Goal: Task Accomplishment & Management: Complete application form

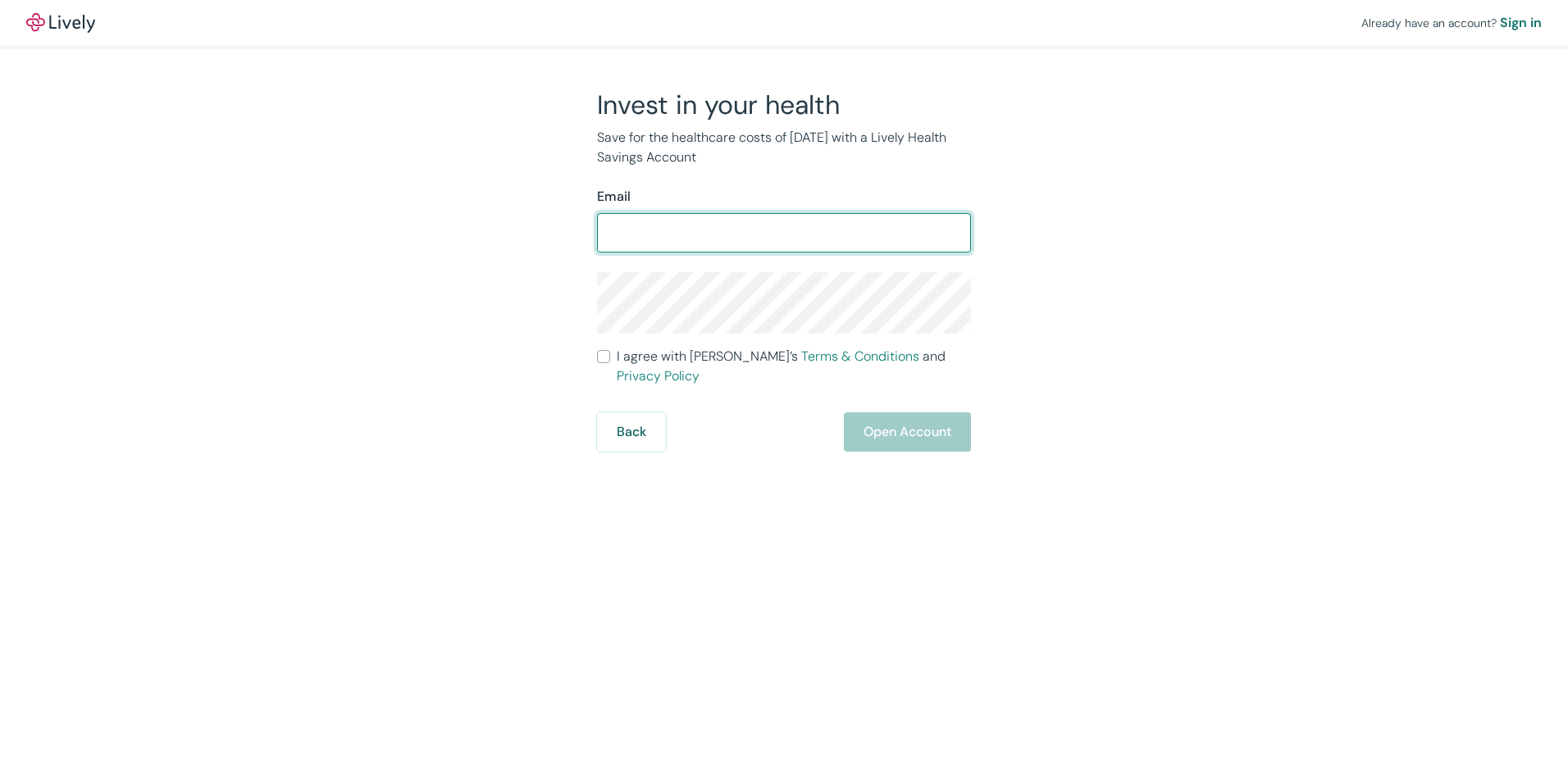
click at [677, 242] on input "Email" at bounding box center [784, 232] width 374 height 33
type input "[PERSON_NAME][EMAIL_ADDRESS][PERSON_NAME][DOMAIN_NAME]"
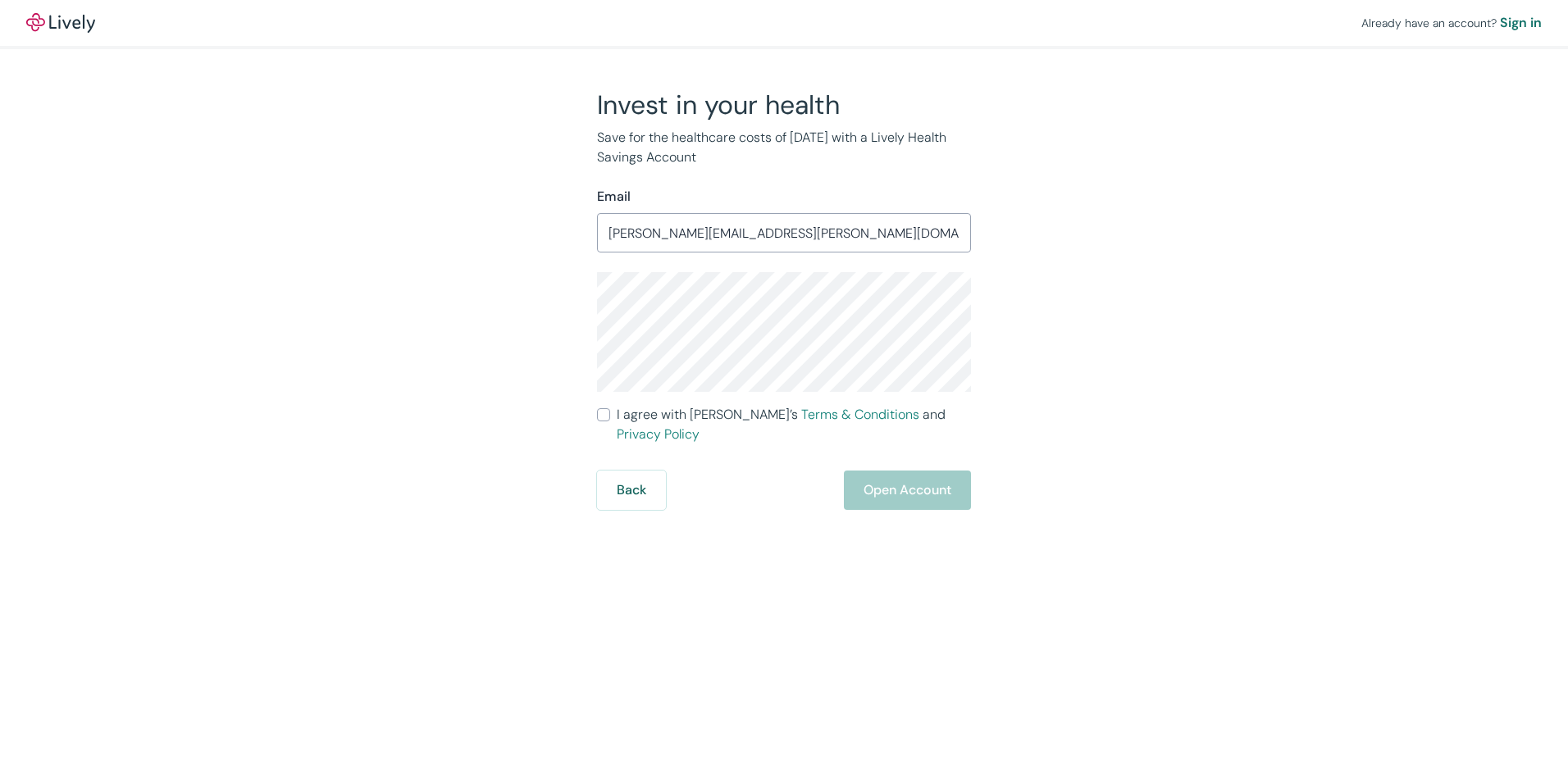
click at [605, 419] on input "I agree with Lively’s Terms & Conditions and Privacy Policy" at bounding box center [603, 415] width 13 height 13
checkbox input "true"
click at [884, 479] on button "Open Account" at bounding box center [907, 490] width 127 height 40
